Goal: Task Accomplishment & Management: Manage account settings

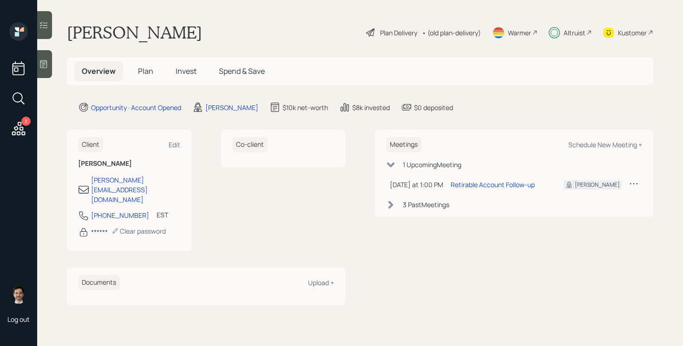
click at [142, 73] on span "Plan" at bounding box center [145, 71] width 15 height 10
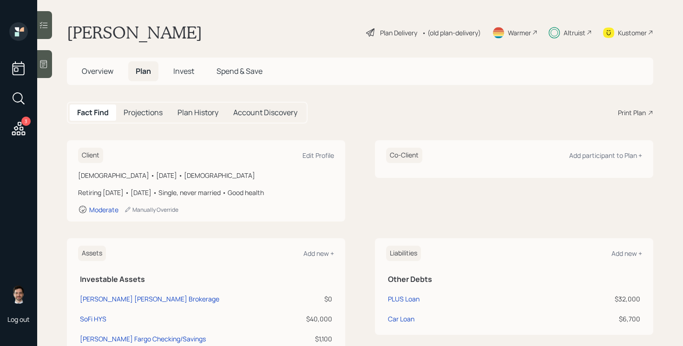
click at [392, 38] on div "Plan Delivery" at bounding box center [391, 32] width 53 height 11
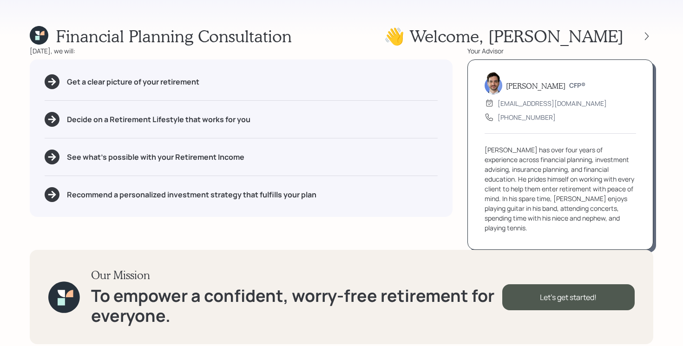
click at [640, 38] on div at bounding box center [639, 36] width 30 height 13
click at [647, 37] on icon at bounding box center [646, 36] width 9 height 9
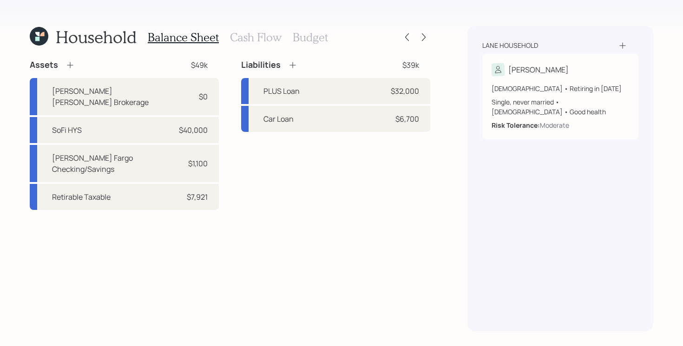
click at [304, 39] on h3 "Budget" at bounding box center [310, 37] width 35 height 13
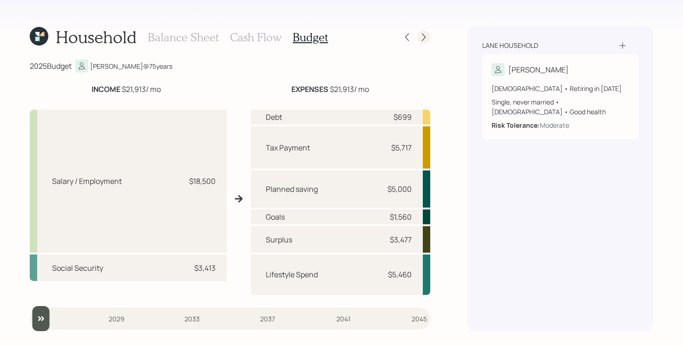
click at [426, 37] on icon at bounding box center [423, 37] width 9 height 9
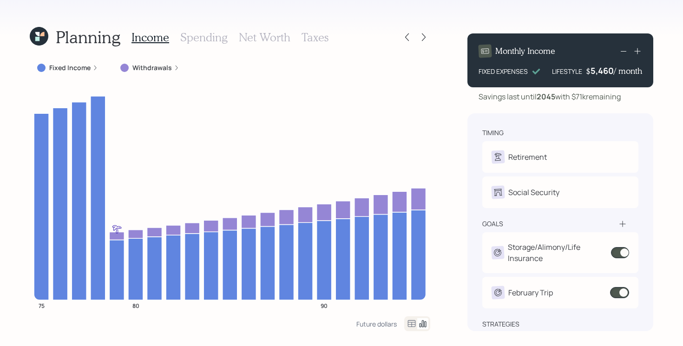
click at [426, 37] on icon at bounding box center [423, 37] width 9 height 9
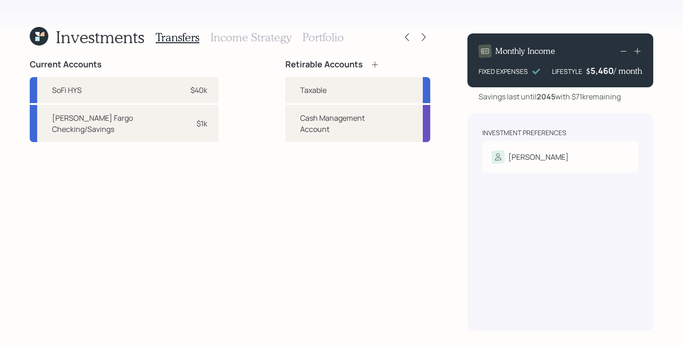
click at [330, 32] on h3 "Portfolio" at bounding box center [322, 37] width 41 height 13
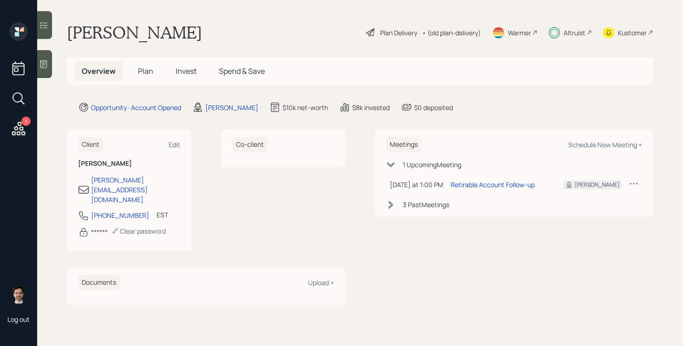
click at [144, 75] on span "Plan" at bounding box center [145, 71] width 15 height 10
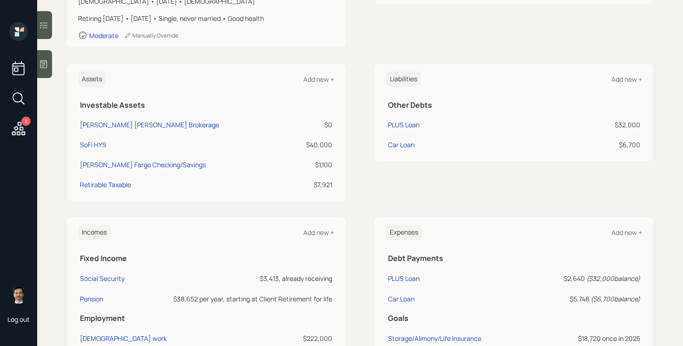
scroll to position [154, 0]
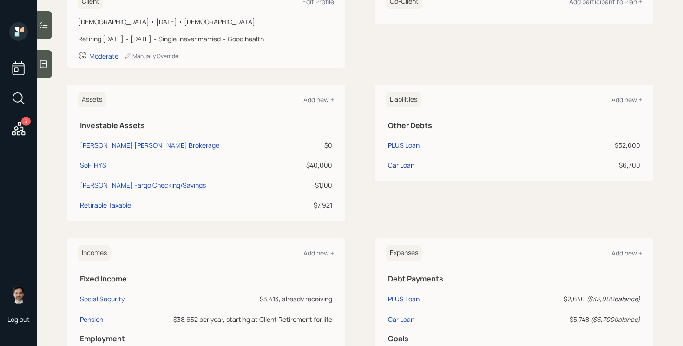
click at [391, 166] on div "Car Loan" at bounding box center [401, 165] width 26 height 10
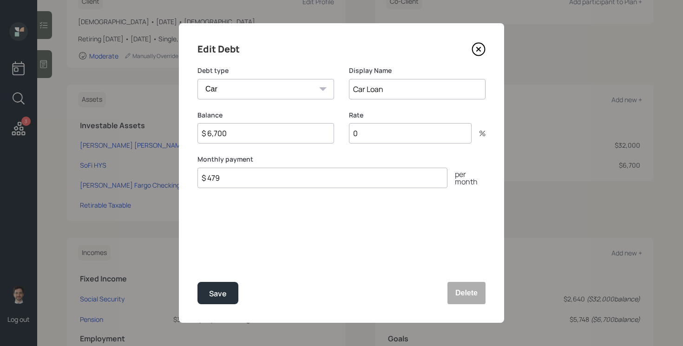
click at [477, 50] on icon at bounding box center [479, 49] width 4 height 4
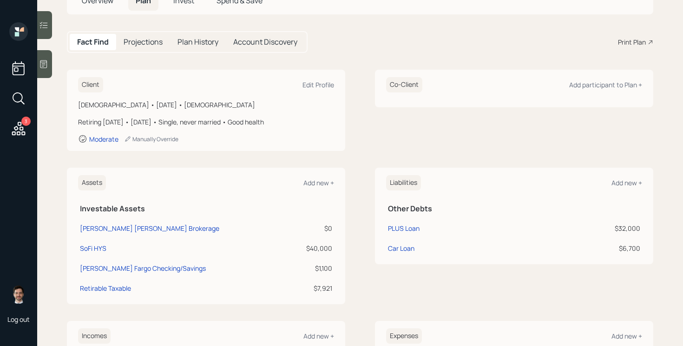
scroll to position [55, 0]
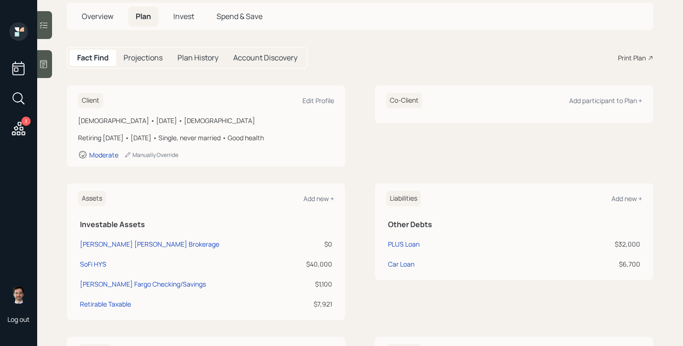
click at [363, 238] on div "Assets Add new + Investable Assets [PERSON_NAME] [PERSON_NAME] Brokerage $0 SoF…" at bounding box center [360, 252] width 586 height 137
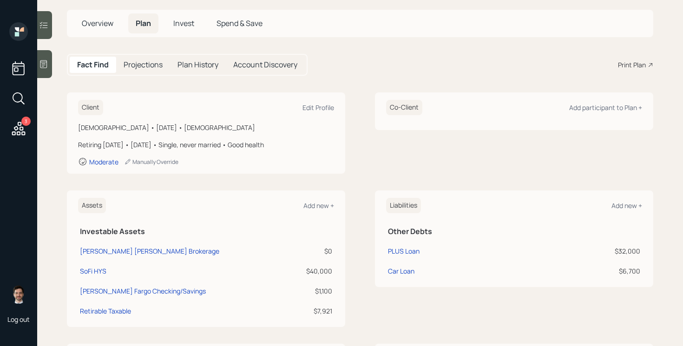
scroll to position [47, 0]
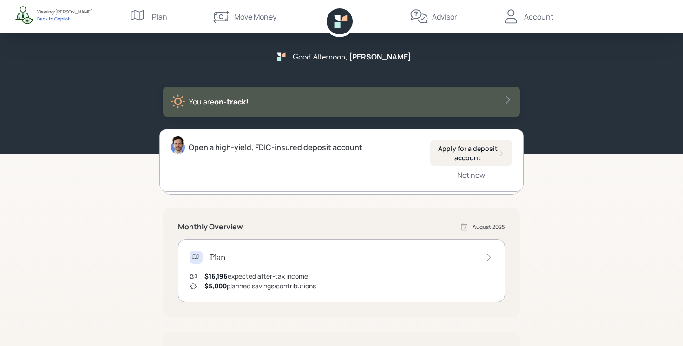
click at [150, 216] on div "Good Afternoon , [PERSON_NAME] are on‑track! Open a high-yield, FDIC-insured de…" at bounding box center [341, 288] width 683 height 576
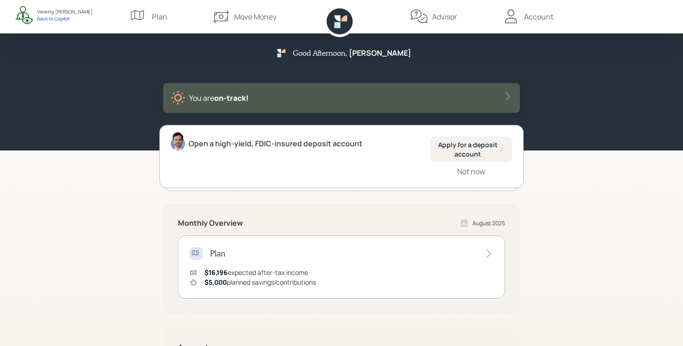
scroll to position [4, 0]
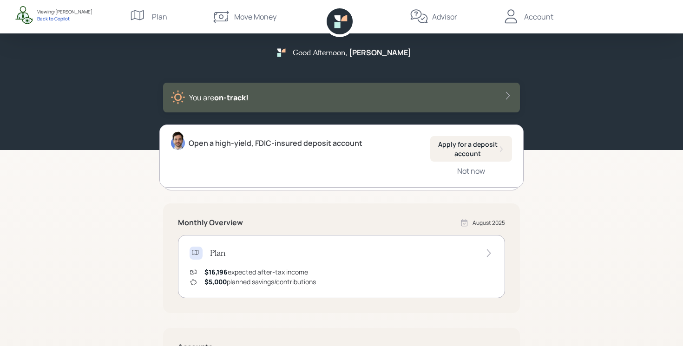
click at [121, 196] on div "Good Afternoon , [PERSON_NAME] are on‑track! Open a high-yield, FDIC-insured de…" at bounding box center [341, 284] width 683 height 576
click at [85, 187] on div "Good Afternoon , [PERSON_NAME] are on‑track! Open a high-yield, FDIC-insured de…" at bounding box center [341, 284] width 683 height 576
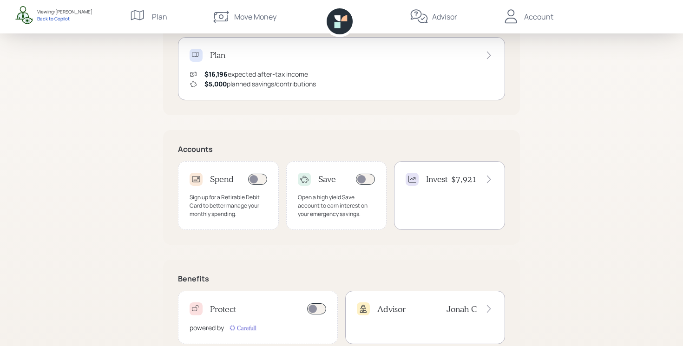
scroll to position [230, 0]
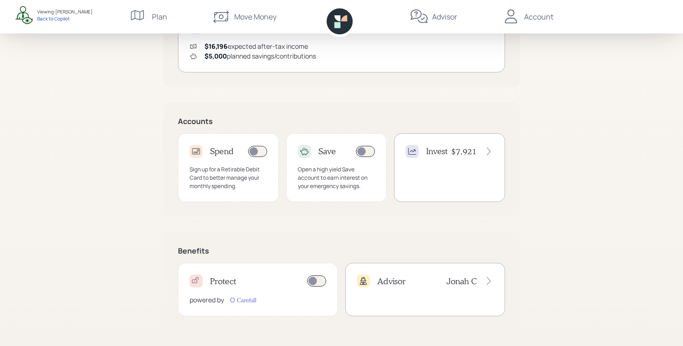
click at [117, 213] on div "Good Afternoon , Jeffrey You are on‑track! Open a high-yield, FDIC-insured depo…" at bounding box center [341, 58] width 683 height 576
click at [437, 15] on div "Advisor" at bounding box center [444, 16] width 25 height 11
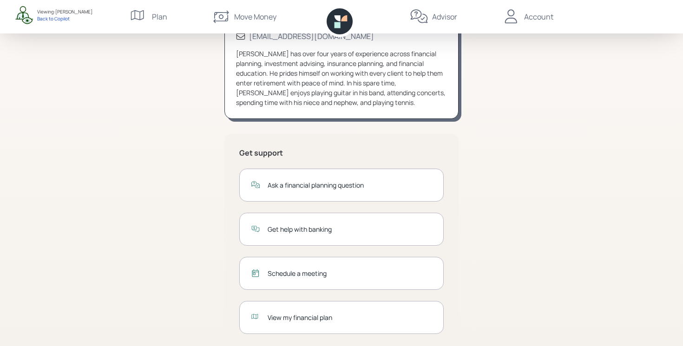
scroll to position [127, 0]
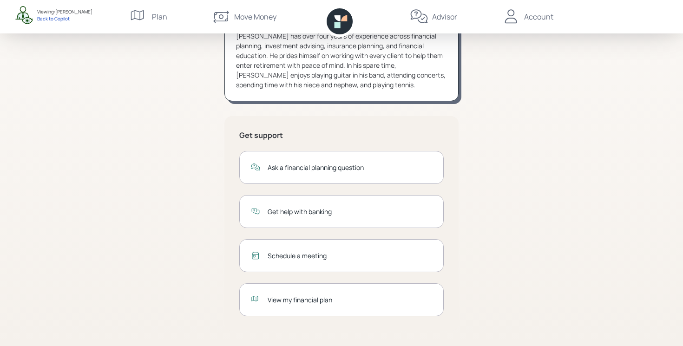
click at [310, 303] on div "View my financial plan" at bounding box center [350, 300] width 164 height 10
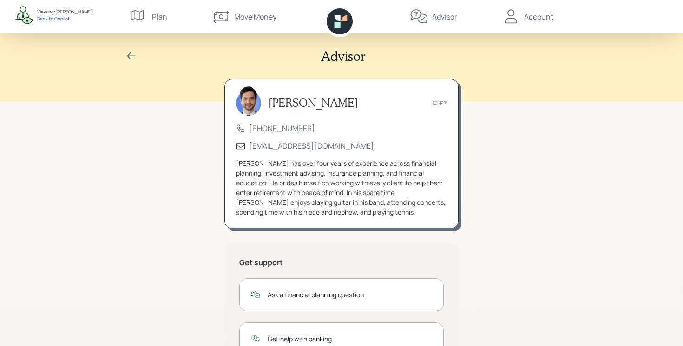
click at [538, 19] on div "Account" at bounding box center [538, 16] width 29 height 11
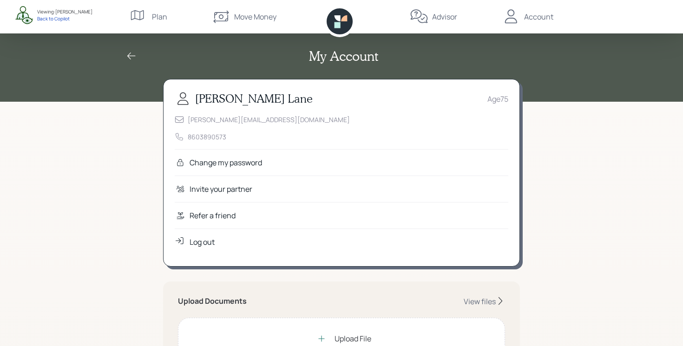
click at [224, 213] on div "Refer a friend" at bounding box center [213, 215] width 46 height 11
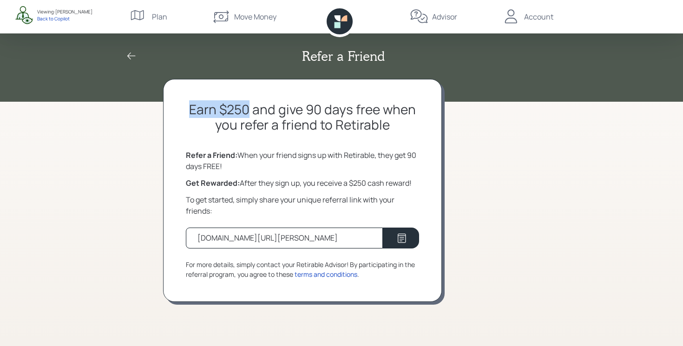
drag, startPoint x: 188, startPoint y: 112, endPoint x: 250, endPoint y: 108, distance: 62.8
click at [250, 108] on h2 "Earn $250 and give 90 days free when you refer a friend to Retirable" at bounding box center [302, 117] width 233 height 31
click at [275, 115] on h2 "Earn $250 and give 90 days free when you refer a friend to Retirable" at bounding box center [302, 117] width 233 height 31
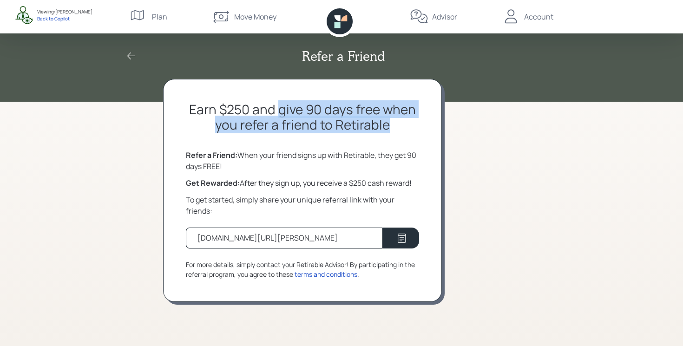
drag, startPoint x: 281, startPoint y: 111, endPoint x: 421, endPoint y: 123, distance: 140.8
click at [421, 123] on div "Earn $250 and give 90 days free when you refer a friend to Retirable Refer a Fr…" at bounding box center [302, 190] width 279 height 223
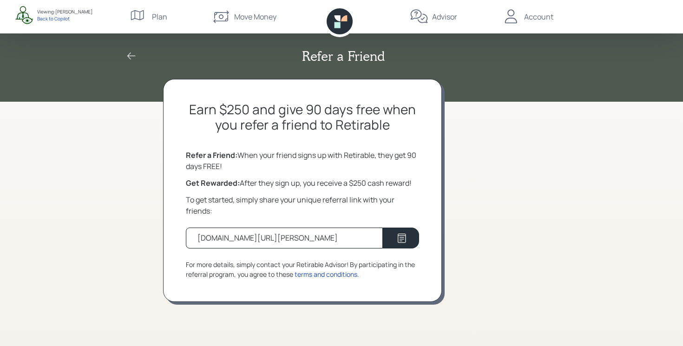
click at [535, 194] on div "Refer a Friend Earn $250 and give 90 days free when you refer a friend to Retir…" at bounding box center [341, 173] width 683 height 346
click at [506, 192] on div "Earn $250 and give 90 days free when you refer a friend to Retirable Refer a Fr…" at bounding box center [341, 212] width 357 height 267
click at [102, 178] on div "Refer a Friend Earn $250 and give 90 days free when you refer a friend to Retir…" at bounding box center [341, 173] width 683 height 346
click at [88, 149] on div "Refer a Friend Earn $250 and give 90 days free when you refer a friend to Retir…" at bounding box center [341, 173] width 683 height 346
click at [48, 19] on div "Back to Copilot" at bounding box center [64, 18] width 55 height 7
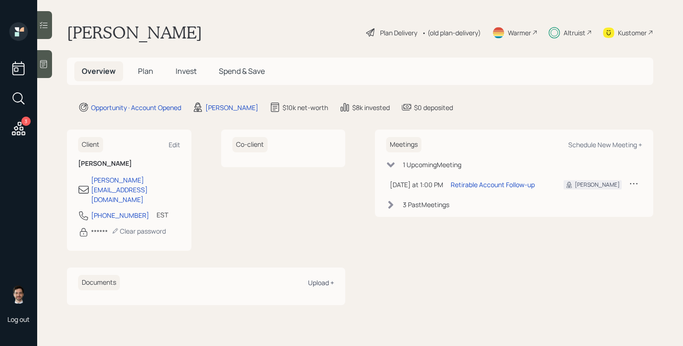
click at [330, 278] on div "Upload +" at bounding box center [321, 282] width 26 height 9
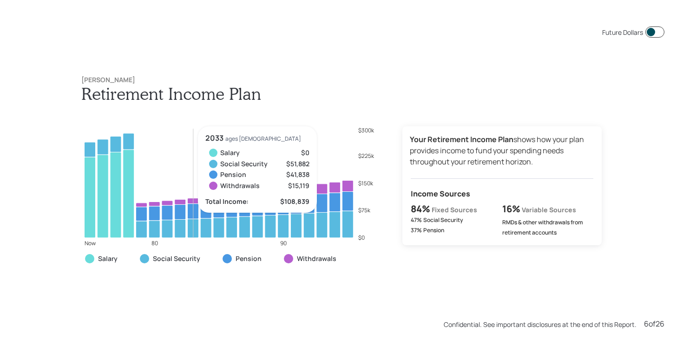
scroll to position [1731, 0]
